Goal: Check status: Check status

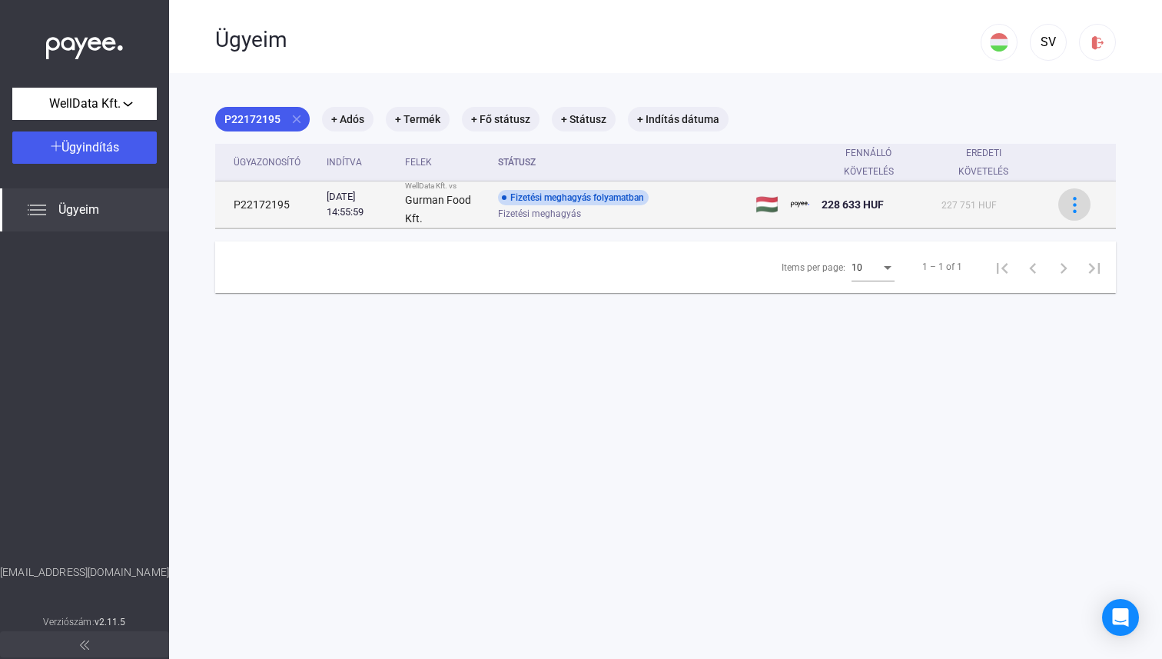
click at [1077, 191] on button at bounding box center [1074, 204] width 32 height 32
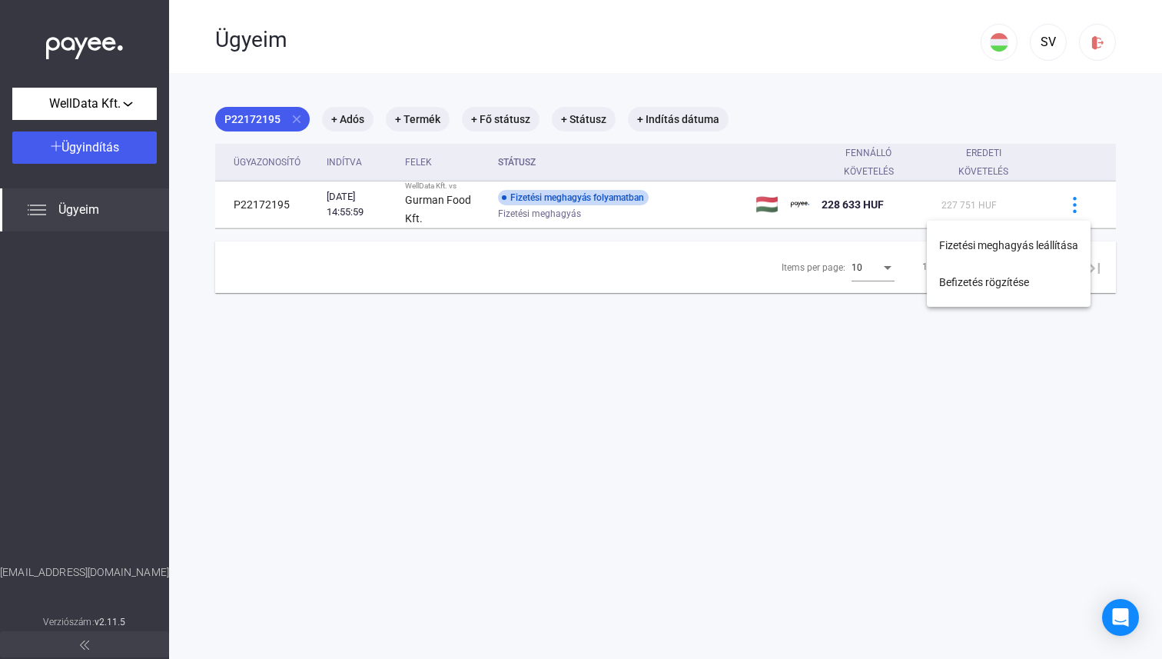
click at [765, 194] on div at bounding box center [581, 329] width 1162 height 659
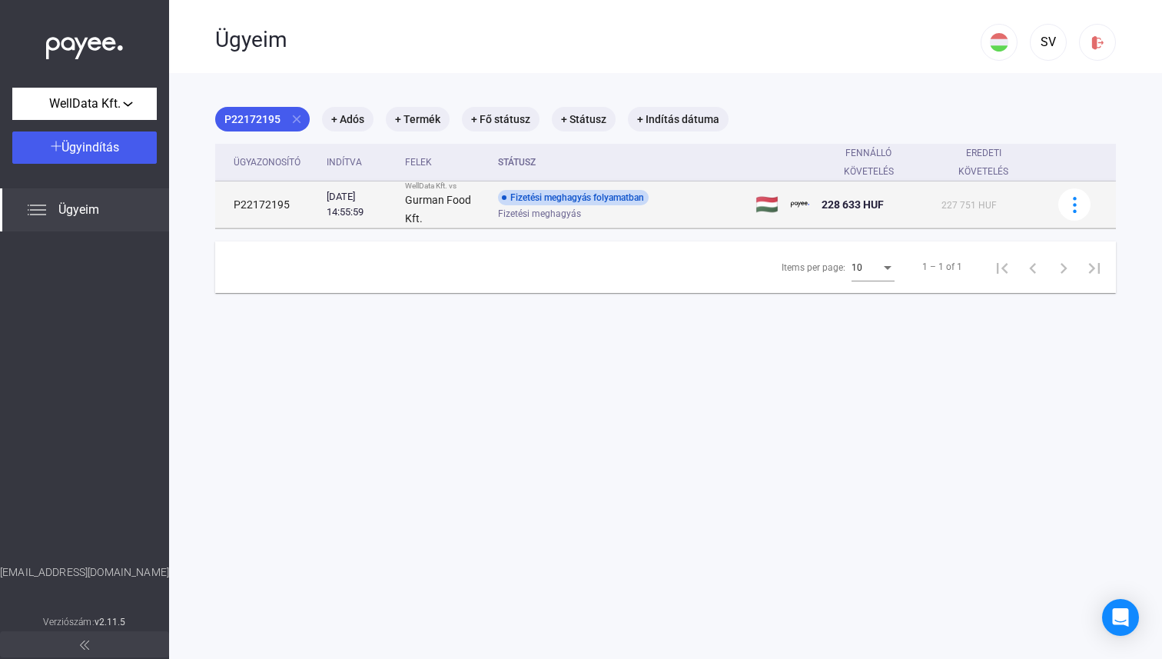
click at [267, 200] on td "P22172195" at bounding box center [267, 204] width 105 height 47
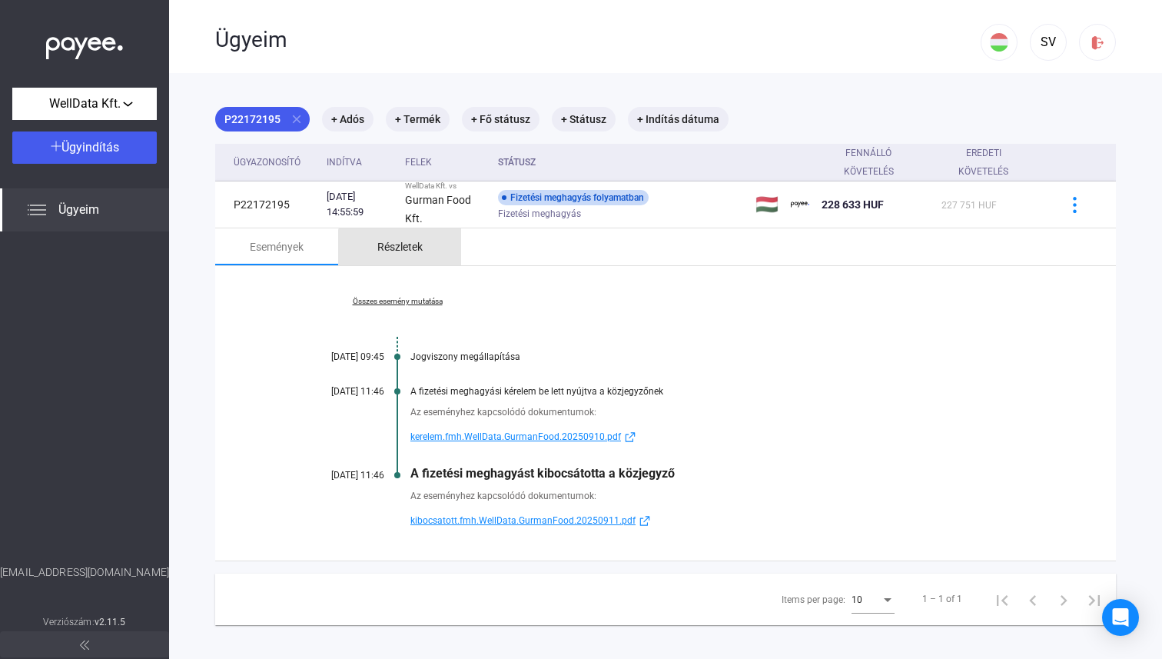
click at [403, 250] on div "Részletek" at bounding box center [399, 246] width 45 height 18
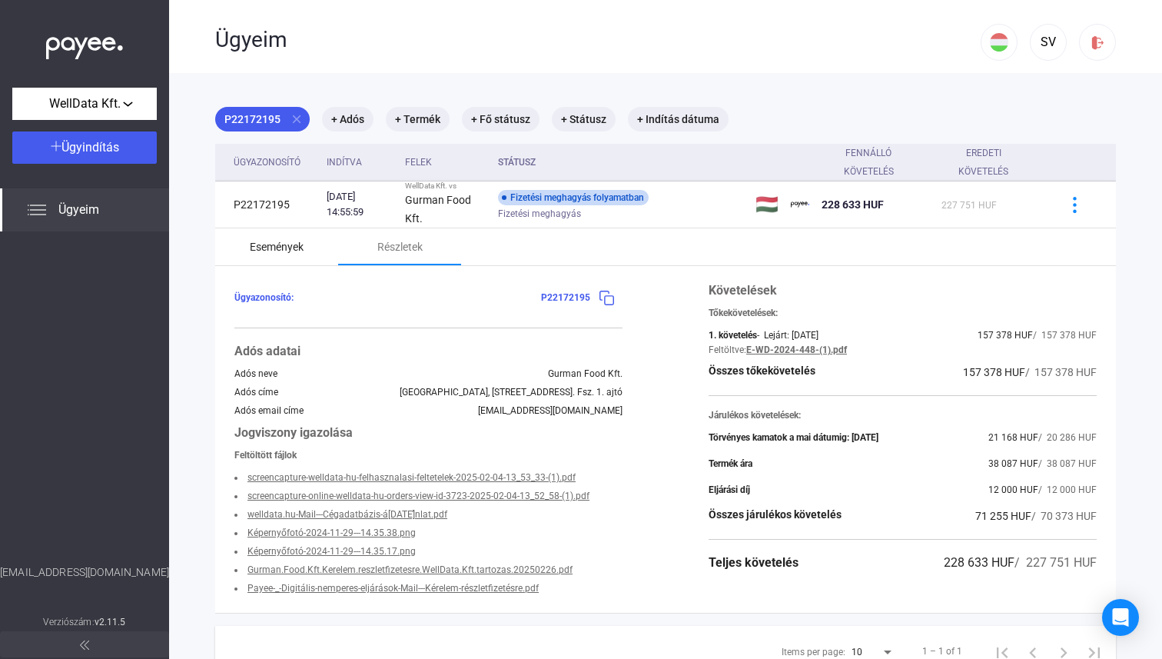
click at [317, 246] on div "Események" at bounding box center [276, 246] width 123 height 37
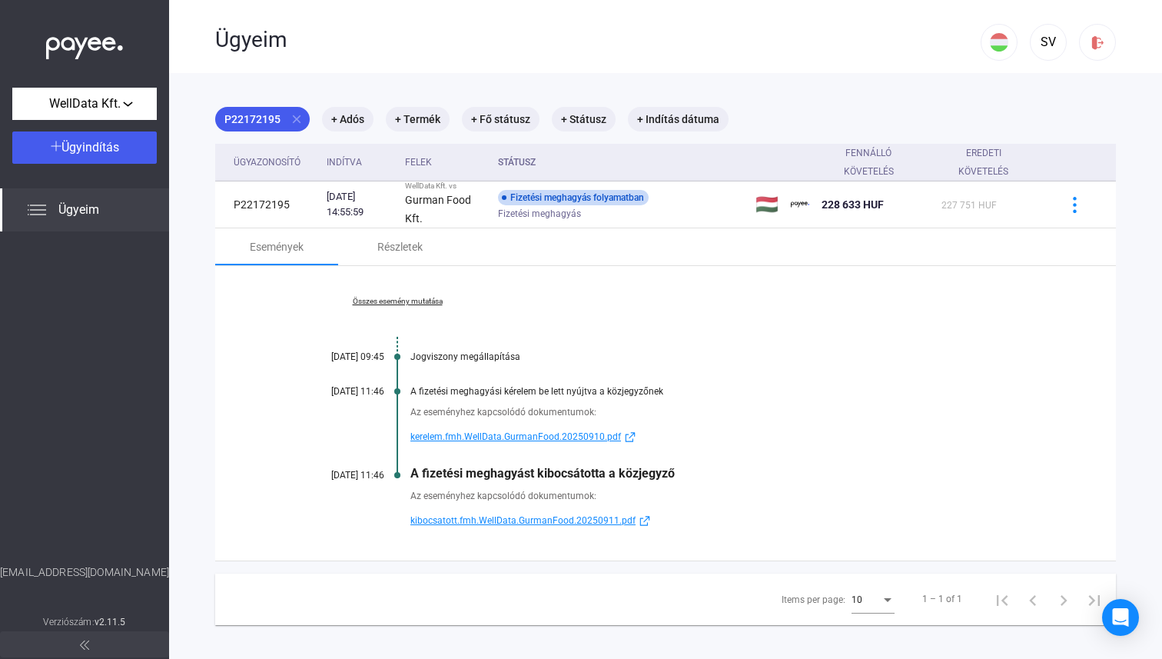
click at [551, 525] on span "kibocsatott.fmh.WellData.GurmanFood.20250911.pdf" at bounding box center [522, 520] width 225 height 18
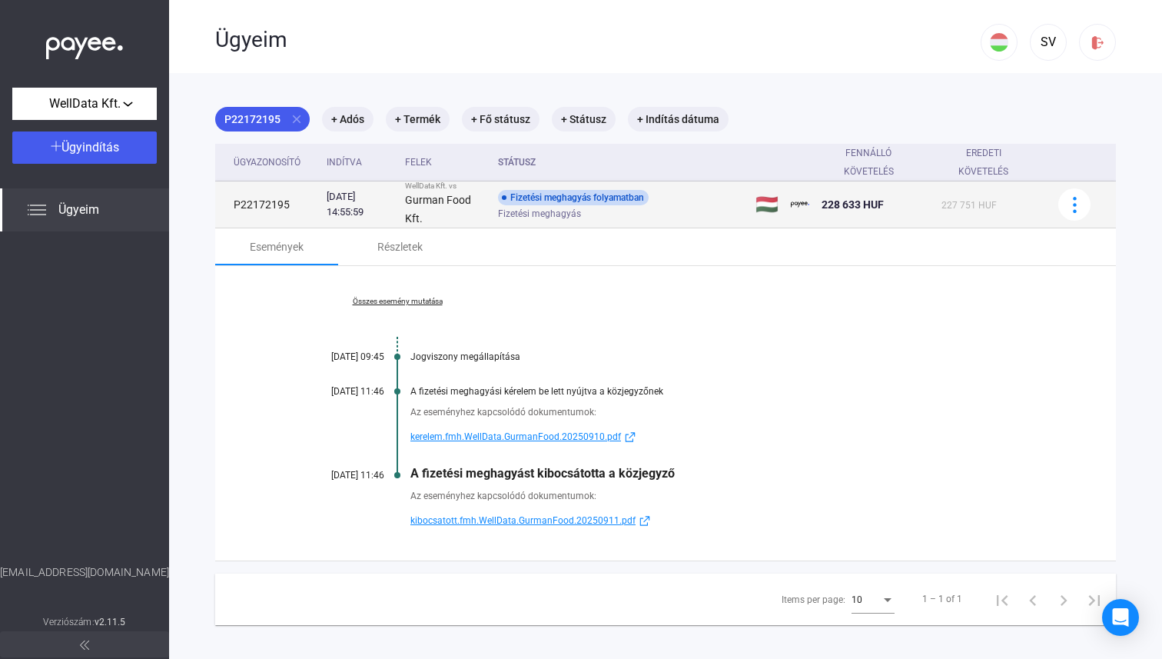
click at [517, 226] on td "Fizetési meghagyás folyamatban Fizetési meghagyás" at bounding box center [620, 204] width 257 height 47
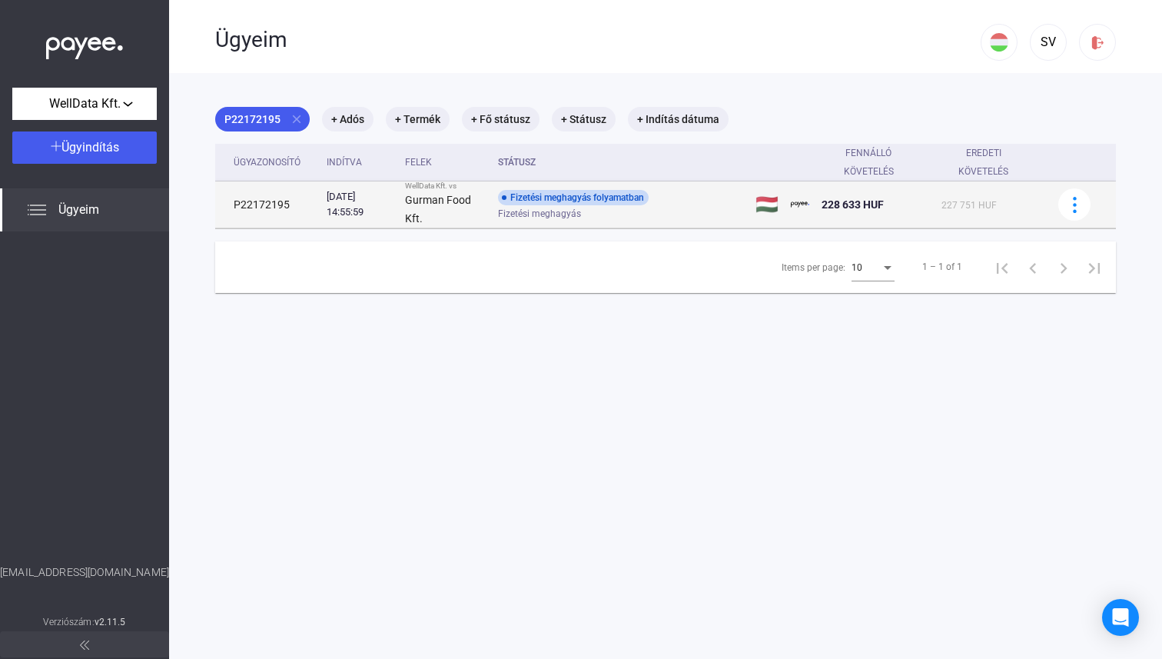
click at [517, 223] on td "Fizetési meghagyás folyamatban Fizetési meghagyás" at bounding box center [620, 204] width 257 height 47
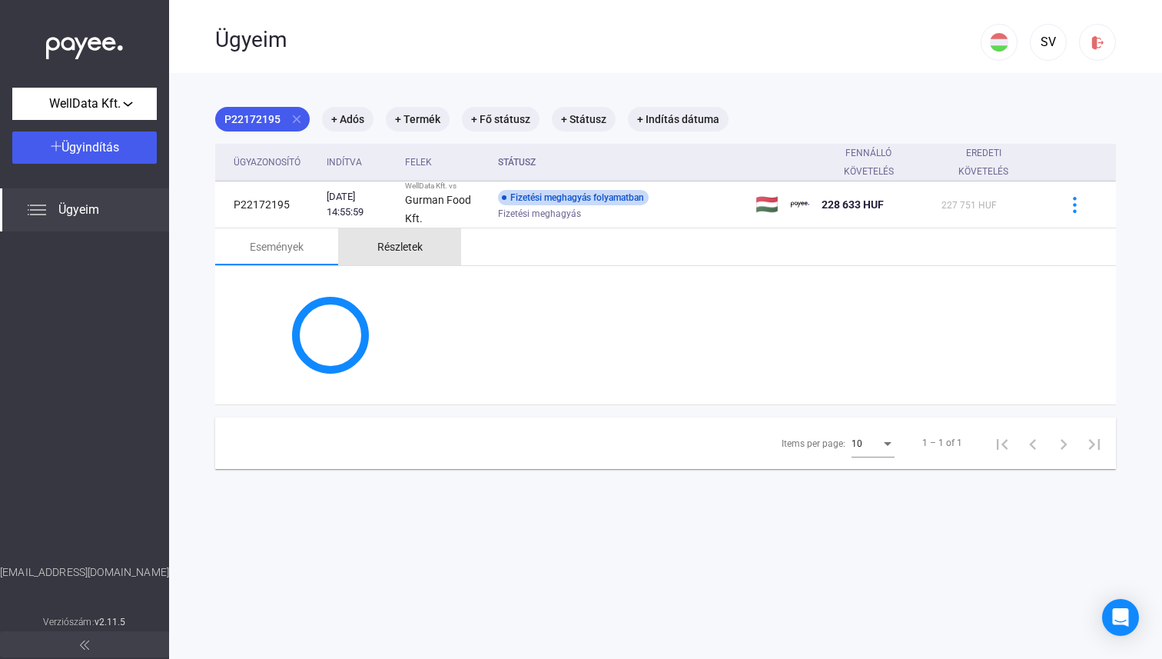
click at [391, 239] on div "Részletek" at bounding box center [399, 246] width 45 height 18
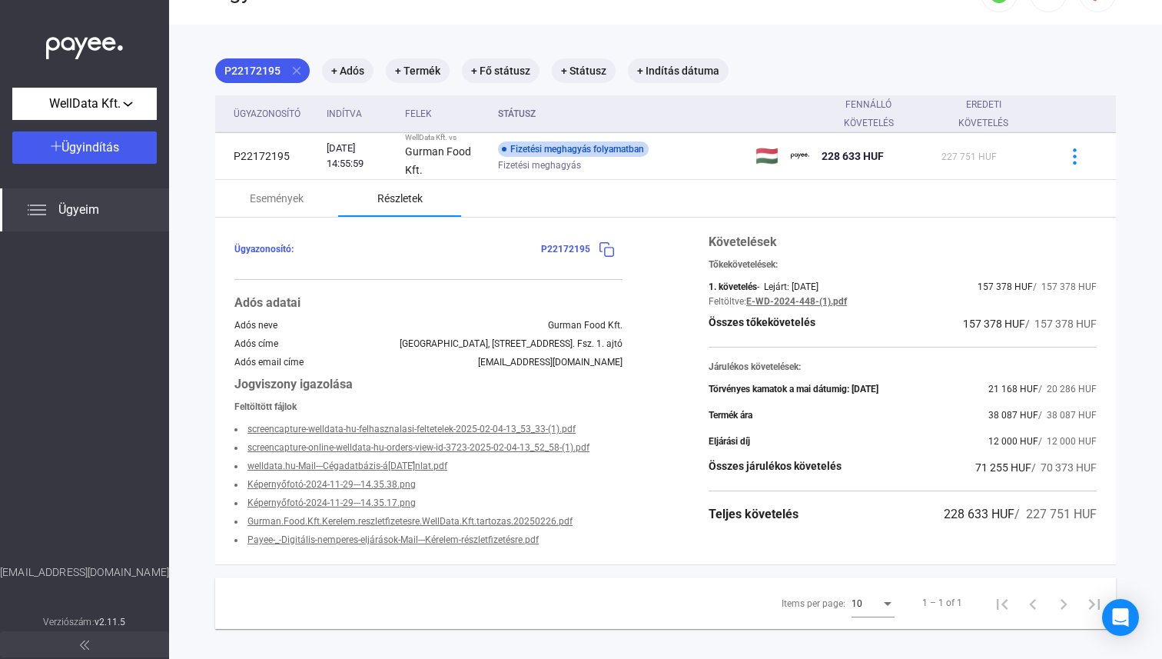
scroll to position [73, 0]
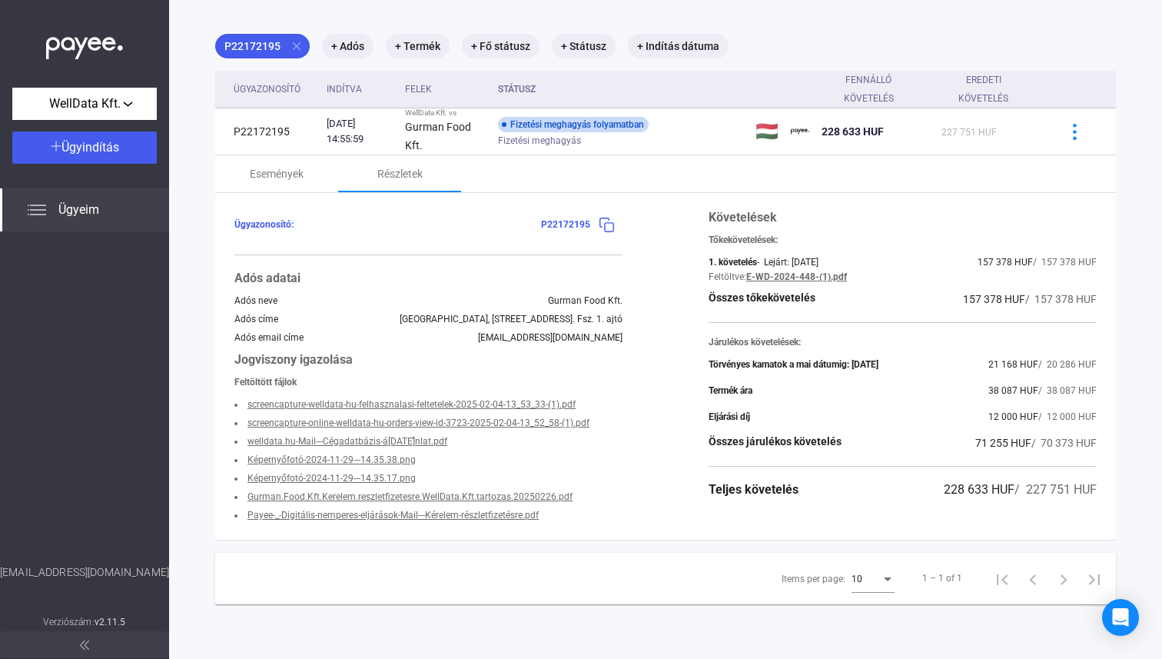
drag, startPoint x: 792, startPoint y: 241, endPoint x: 964, endPoint y: 520, distance: 328.5
click at [967, 521] on div "Követelések Tőkekövetelések: 1. követelés - Lejárt: [DATE] 157 378 HUF / 157 37…" at bounding box center [903, 366] width 388 height 316
click at [964, 520] on div "Követelések Tőkekövetelések: 1. követelés - Lejárt: [DATE] 157 378 HUF / 157 37…" at bounding box center [903, 366] width 388 height 316
drag, startPoint x: 964, startPoint y: 520, endPoint x: 938, endPoint y: 313, distance: 209.1
click at [938, 317] on div "Követelések Tőkekövetelések: 1. követelés - Lejárt: [DATE] 157 378 HUF / 157 37…" at bounding box center [903, 366] width 388 height 316
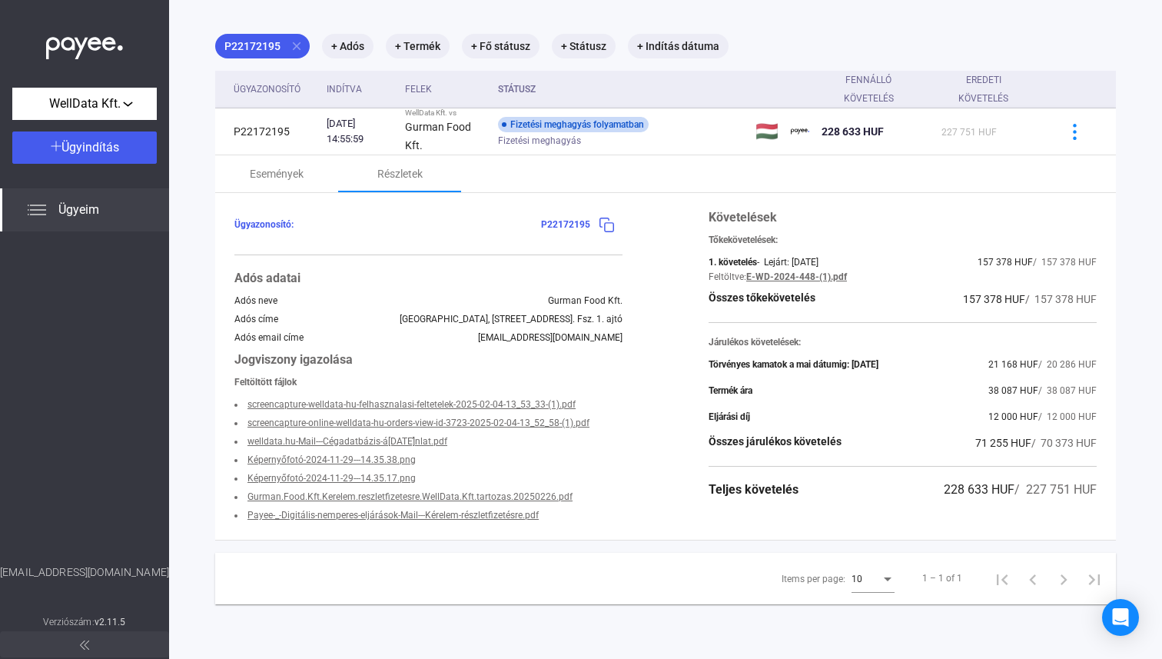
click at [938, 313] on div "Követelések Tőkekövetelések: 1. követelés - Lejárt: [DATE] 157 378 HUF / 157 37…" at bounding box center [903, 366] width 388 height 316
click at [344, 491] on link "Gurman.Food.Kft.Kerelem.reszletfizetesre.WellData.Kft.tartozas.20250226.pdf" at bounding box center [409, 496] width 325 height 11
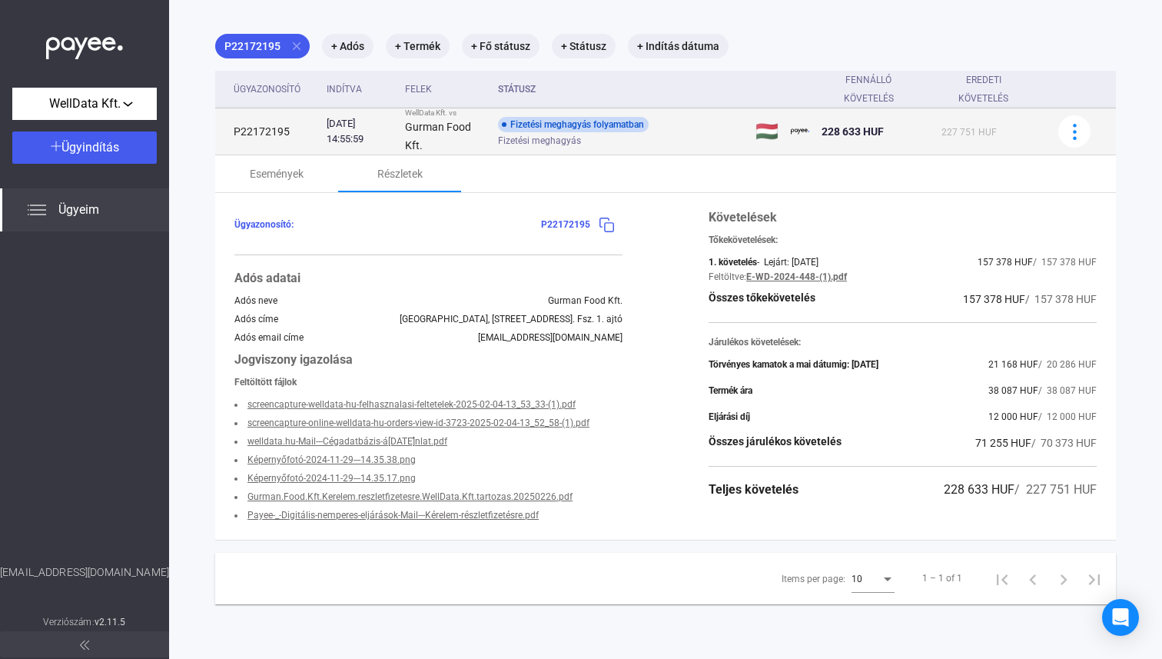
scroll to position [0, 0]
